Goal: Task Accomplishment & Management: Manage account settings

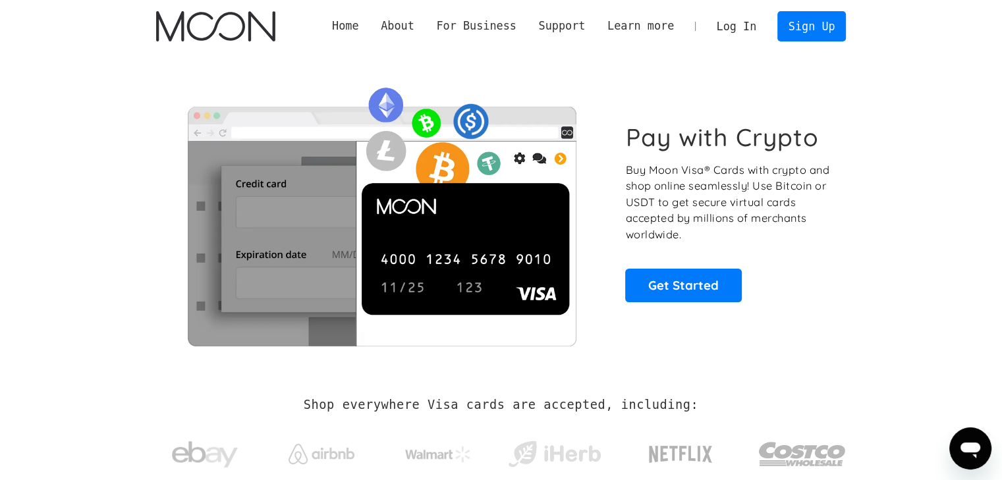
click at [735, 26] on link "Log In" at bounding box center [737, 26] width 62 height 29
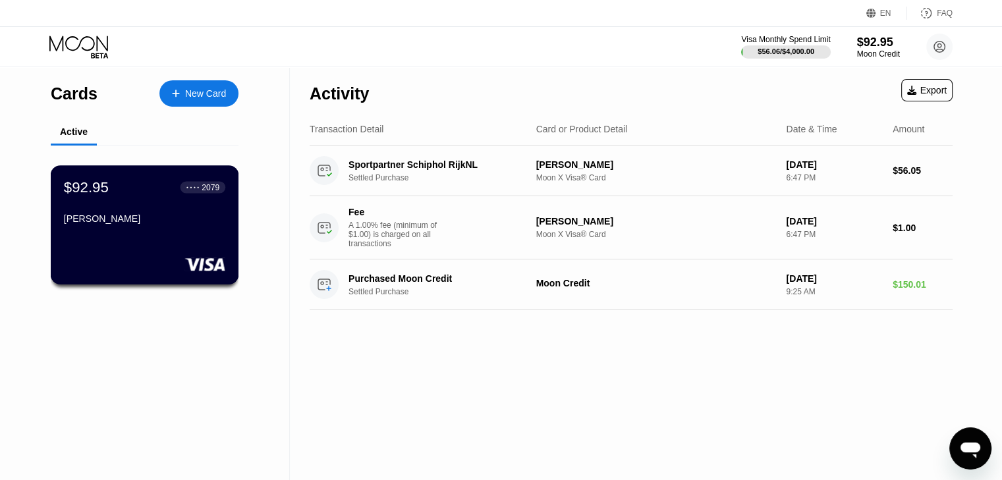
click at [156, 236] on div "$92.95 ● ● ● ● 2079 Frode Asger" at bounding box center [145, 224] width 188 height 119
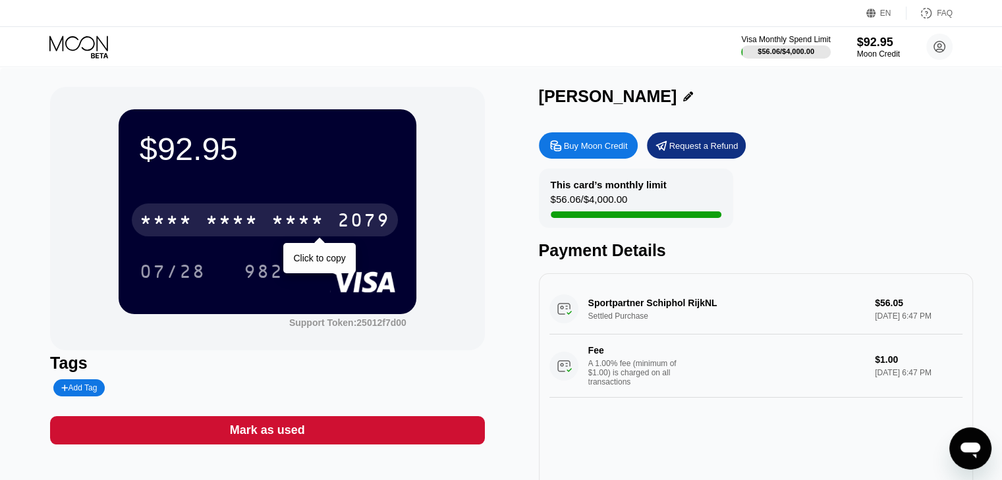
click at [314, 228] on div "* * * *" at bounding box center [298, 222] width 53 height 21
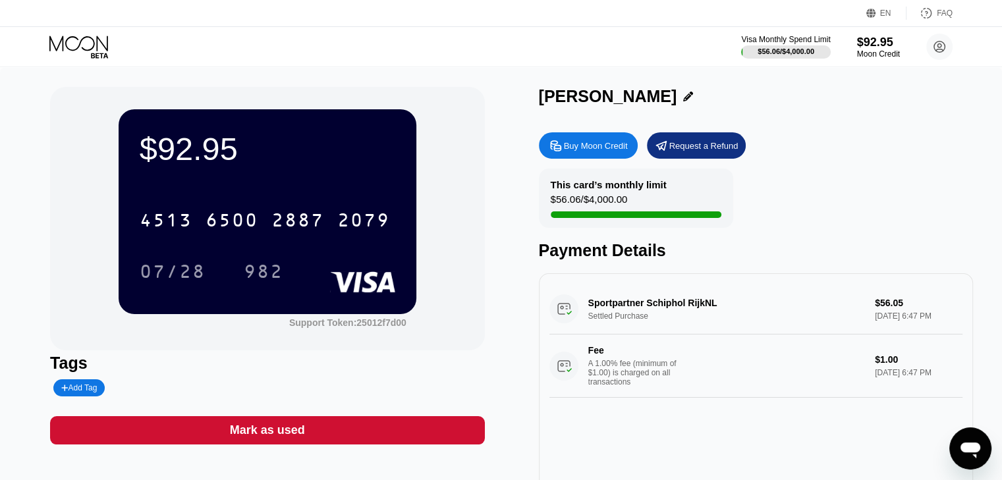
drag, startPoint x: 156, startPoint y: 173, endPoint x: 144, endPoint y: 184, distance: 16.4
click at [144, 184] on div "$92.95 4513 6500 2887 2079 07/28 982" at bounding box center [268, 211] width 298 height 204
click at [225, 256] on div "[CREDIT_CARD_NUMBER] 07/28 982" at bounding box center [268, 233] width 256 height 78
click at [285, 244] on div "[CREDIT_CARD_NUMBER] 07/28 982" at bounding box center [268, 233] width 256 height 78
click at [616, 314] on div "Sportpartner Schiphol RijkNL Settled Purchase $56.05 [DATE] 6:47 PM Fee A 1.00%…" at bounding box center [756, 341] width 413 height 114
